Goal: Find specific page/section: Find specific page/section

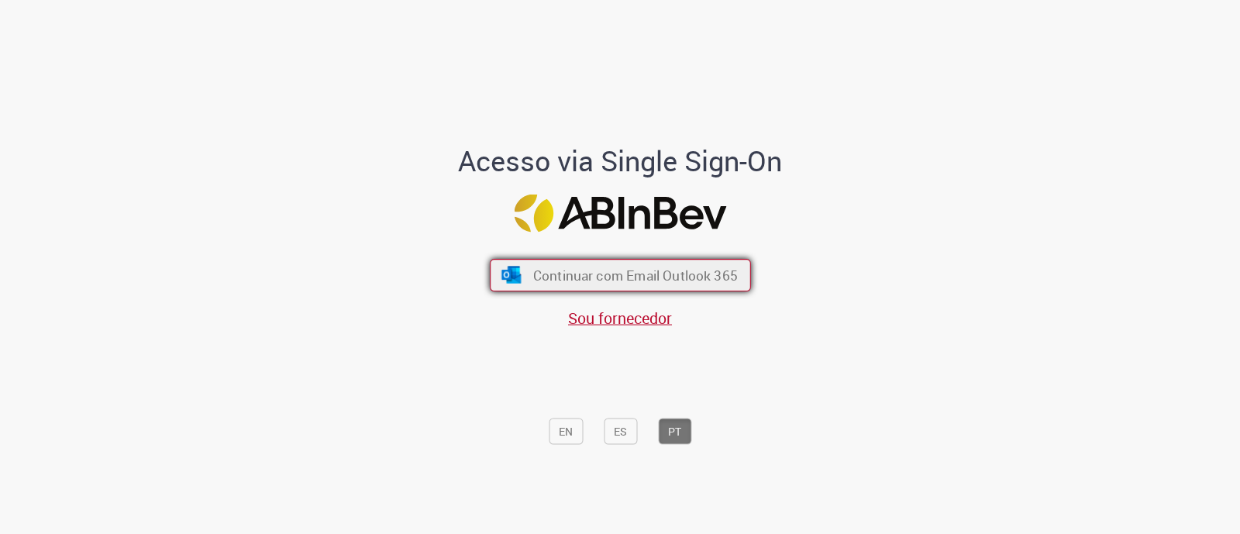
click at [560, 274] on span "Continuar com Email Outlook 365" at bounding box center [634, 276] width 205 height 18
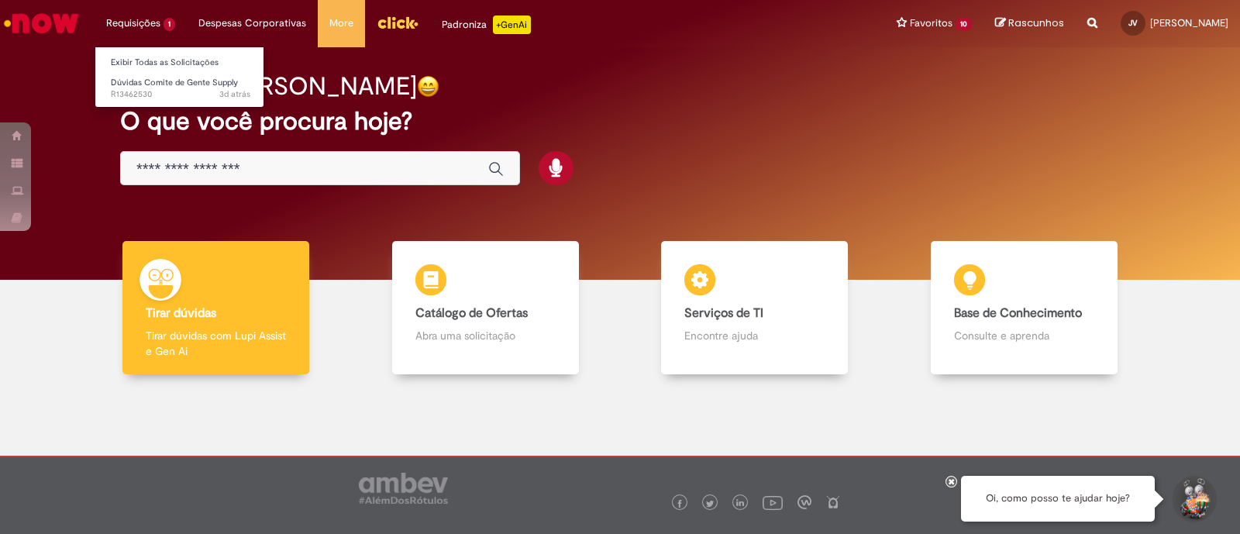
click at [167, 28] on li "Requisições 1 Exibir Todas as Solicitações Dúvidas Comite de Gente Supply 3d at…" at bounding box center [141, 23] width 92 height 46
click at [182, 87] on link "Dúvidas Comite de Gente Supply 3d atrás 3 dias atrás R13462530" at bounding box center [180, 88] width 170 height 29
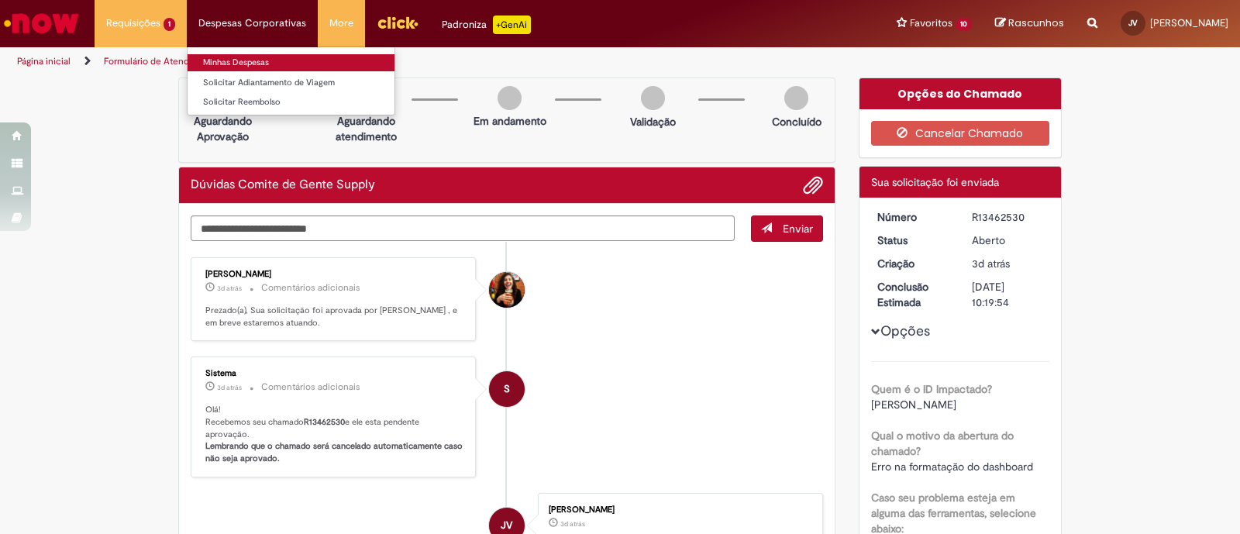
click at [232, 64] on link "Minhas Despesas" at bounding box center [291, 62] width 207 height 17
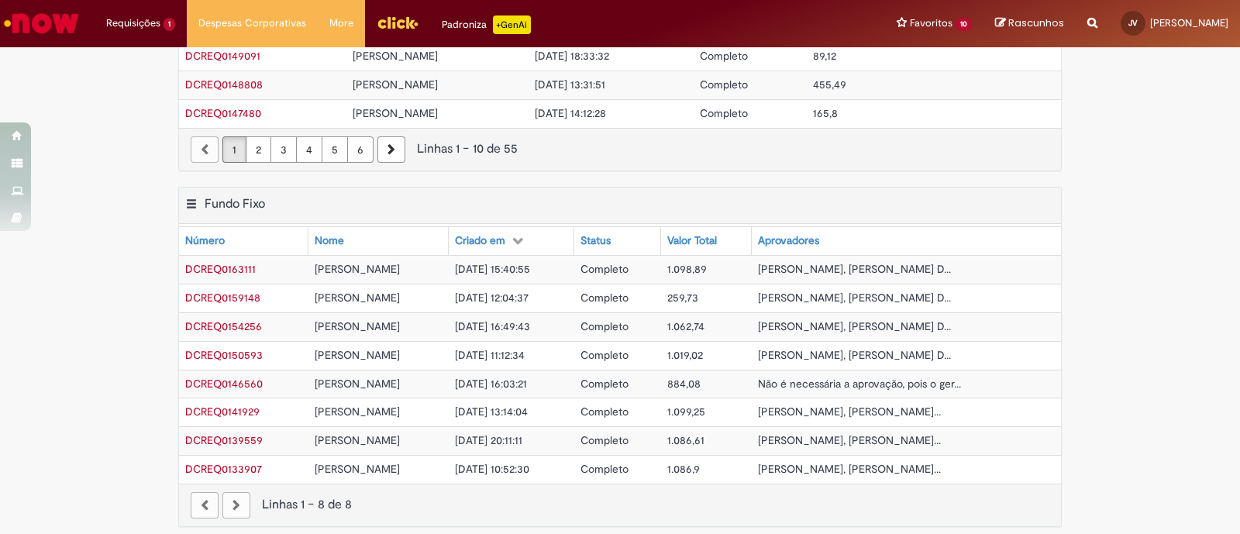
scroll to position [312, 0]
